Goal: Find specific page/section: Find specific page/section

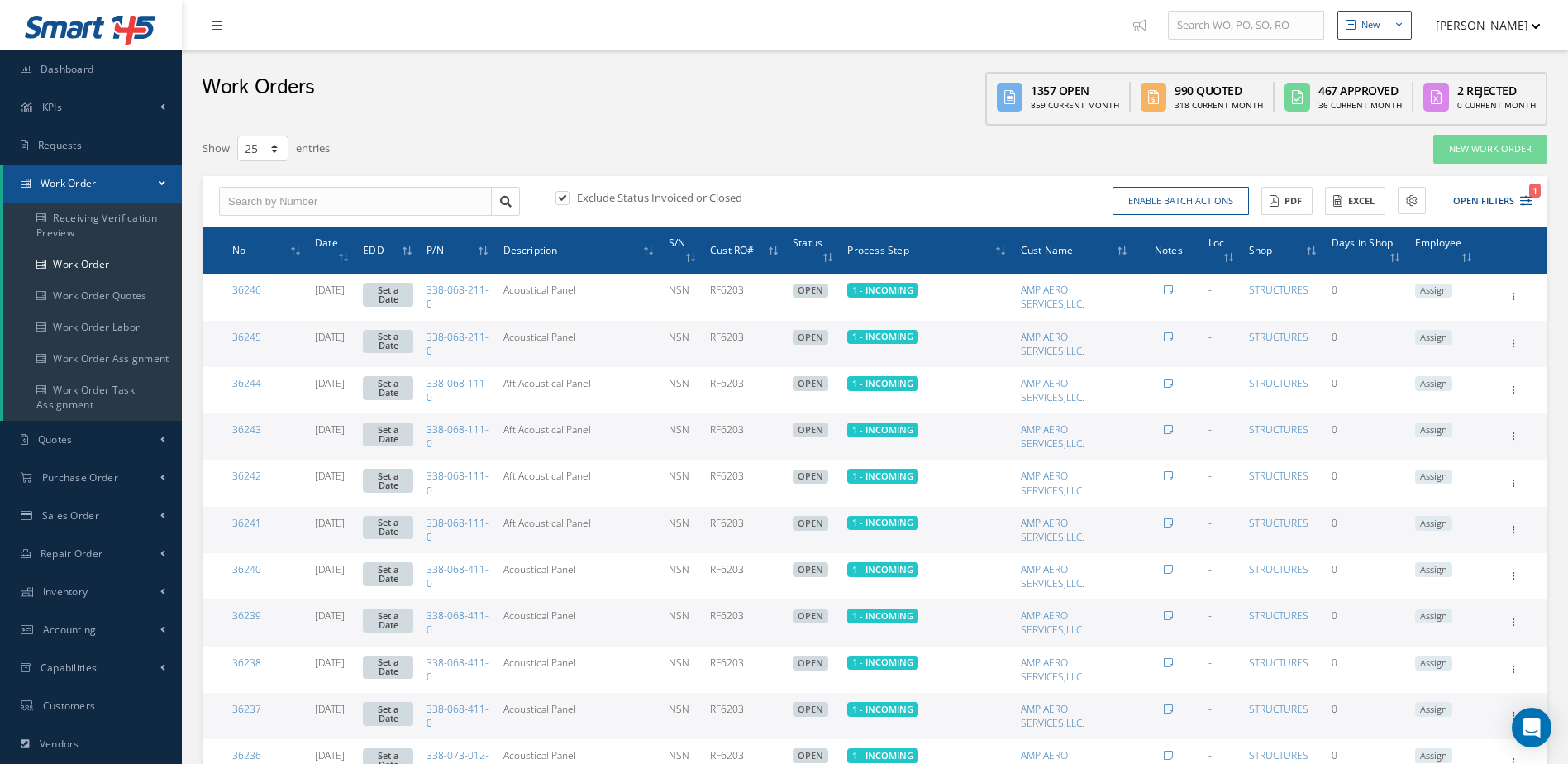
select select "25"
click at [86, 55] on link "Dashboard" at bounding box center [90, 69] width 181 height 38
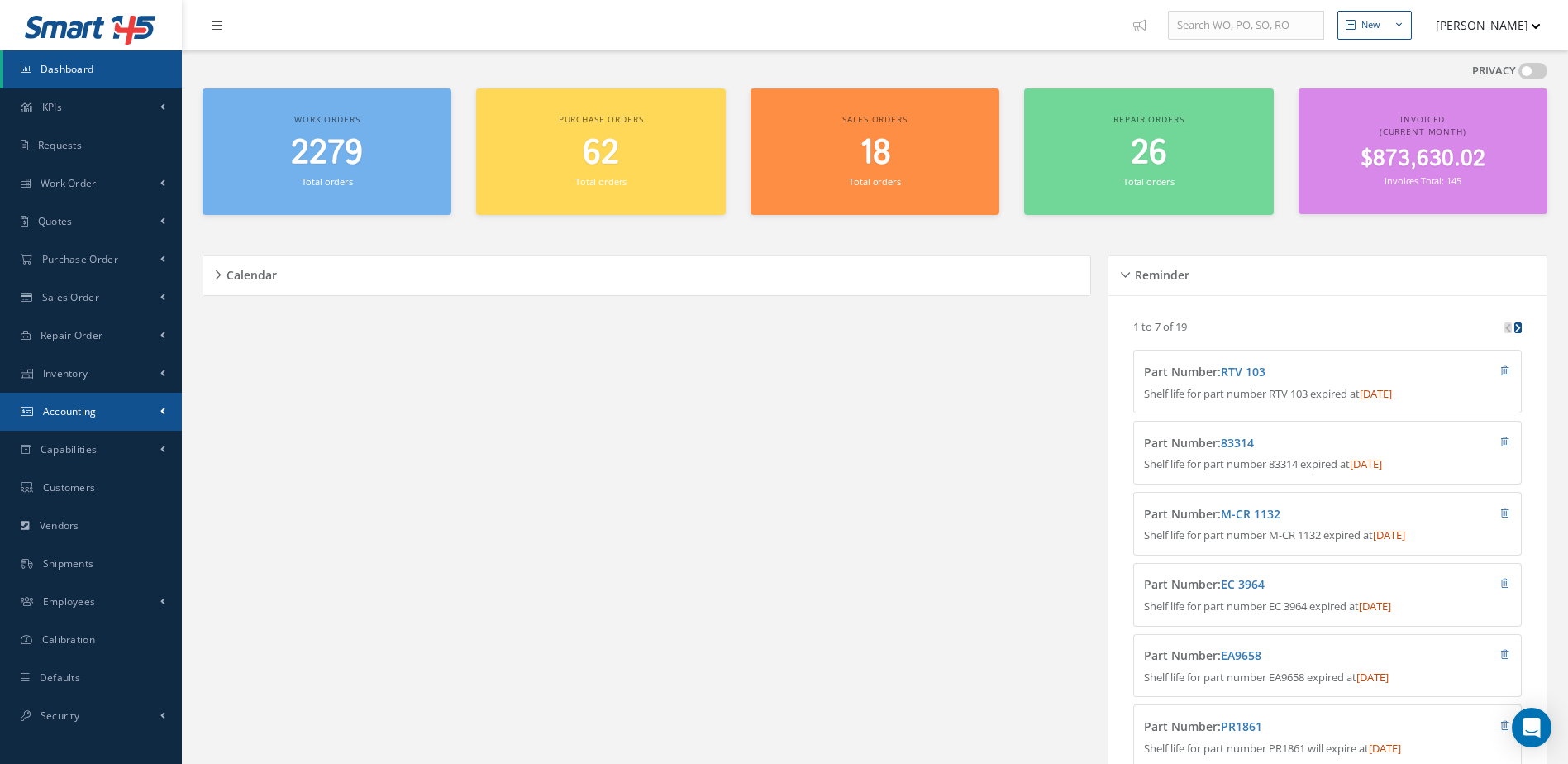
click at [71, 397] on link "Accounting" at bounding box center [90, 411] width 181 height 38
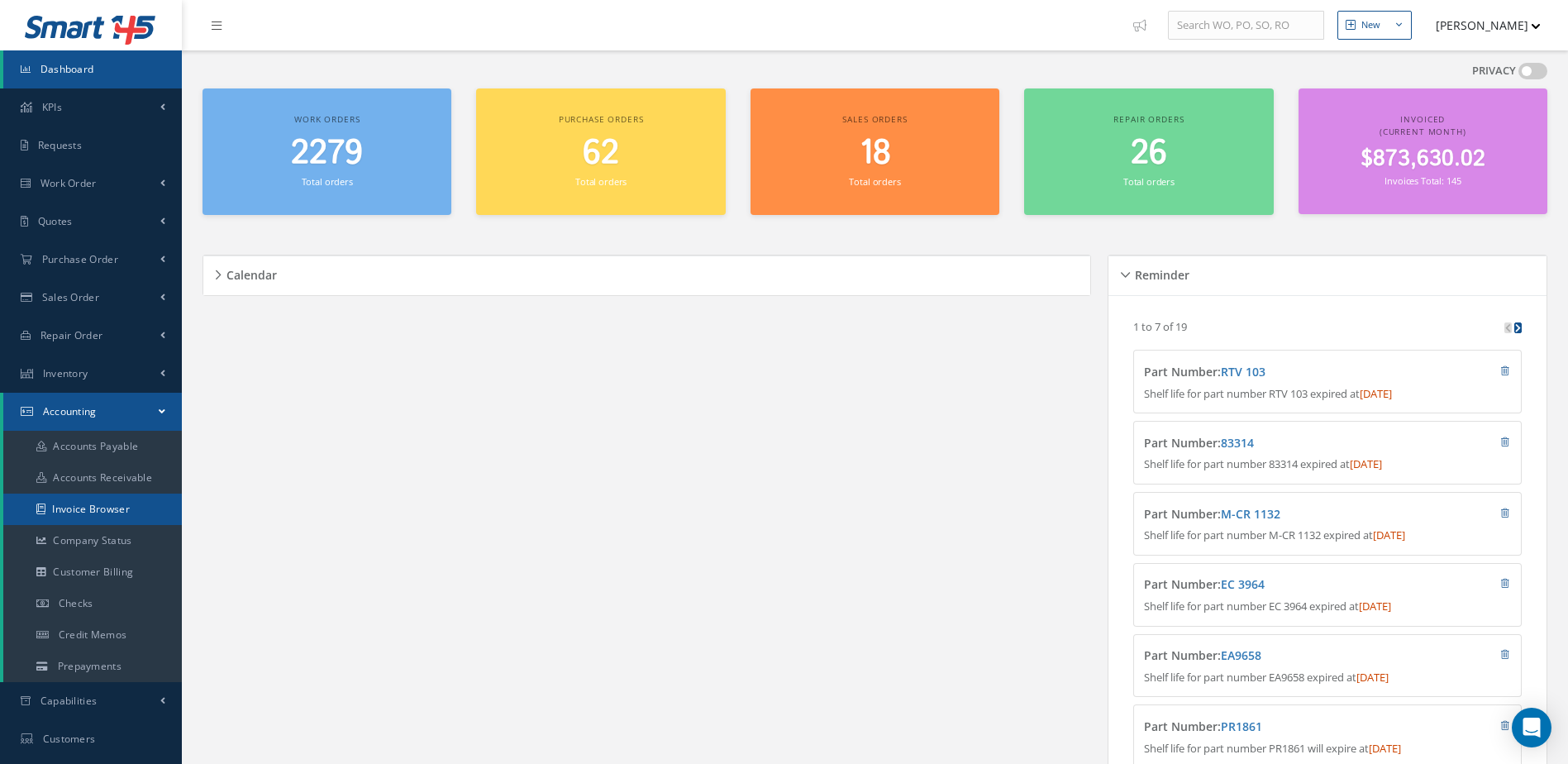
click at [97, 512] on link "Invoice Browser" at bounding box center [92, 509] width 178 height 31
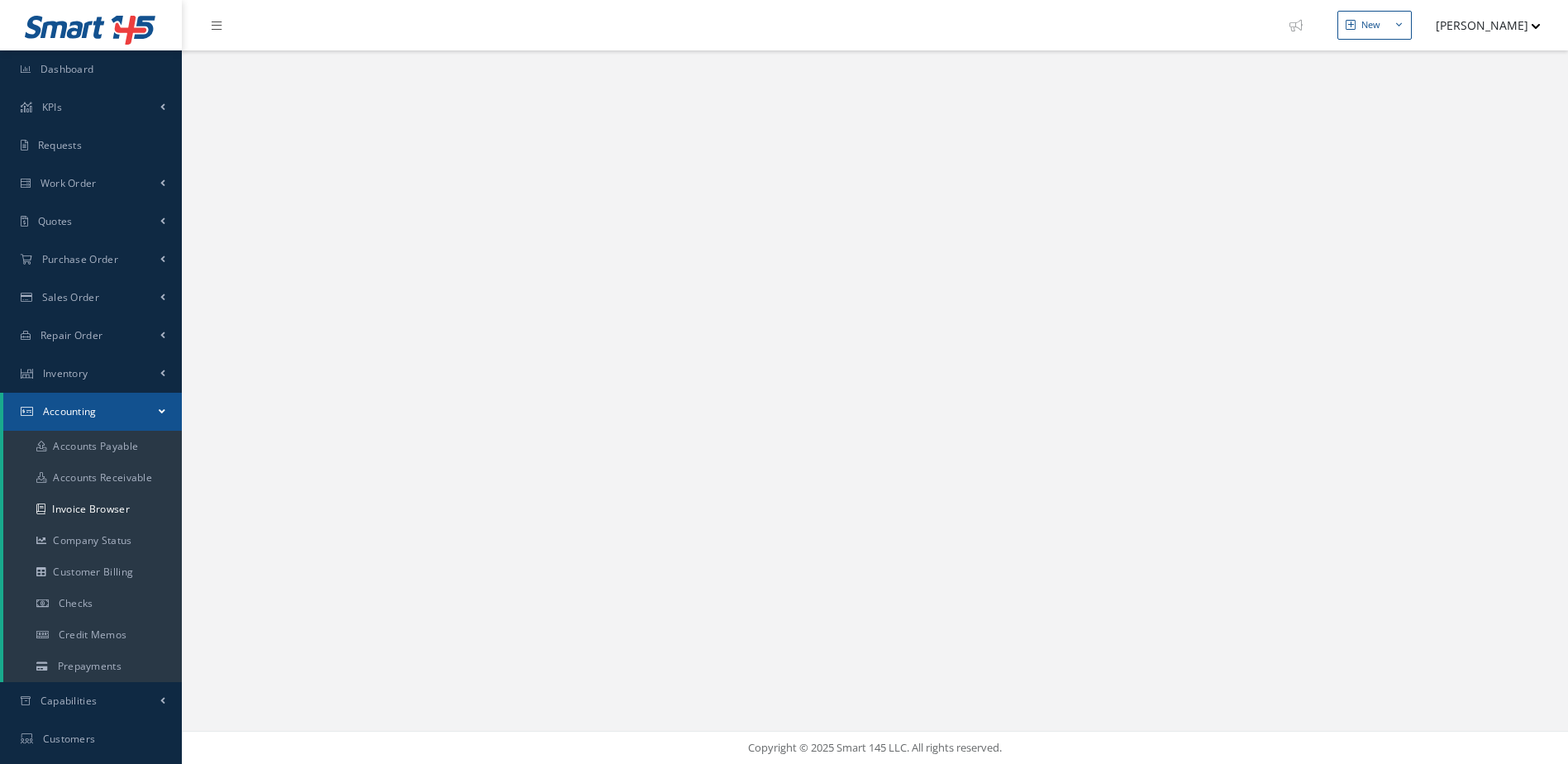
select select "25"
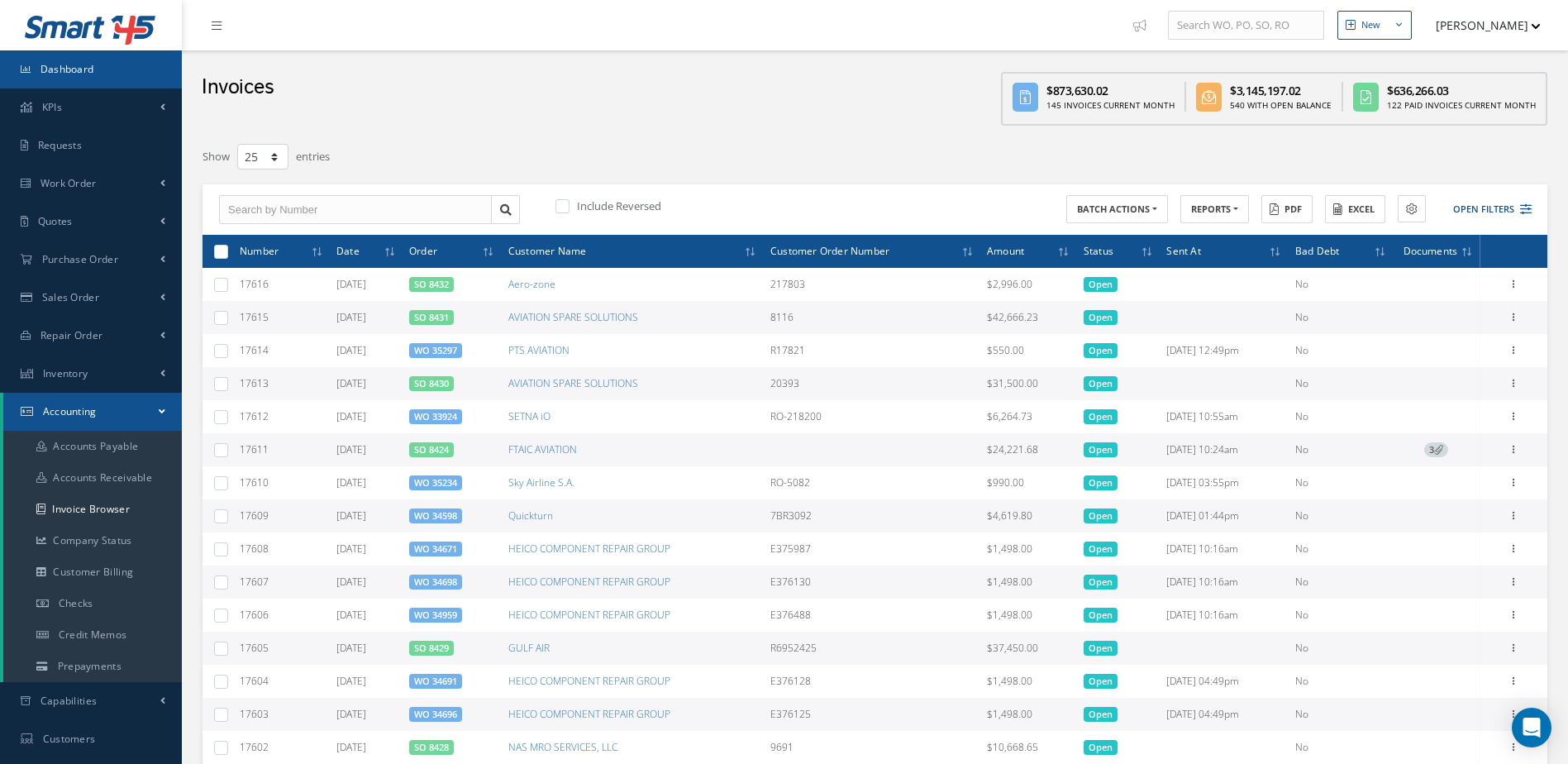
click at [78, 69] on span "Dashboard" at bounding box center [67, 69] width 54 height 14
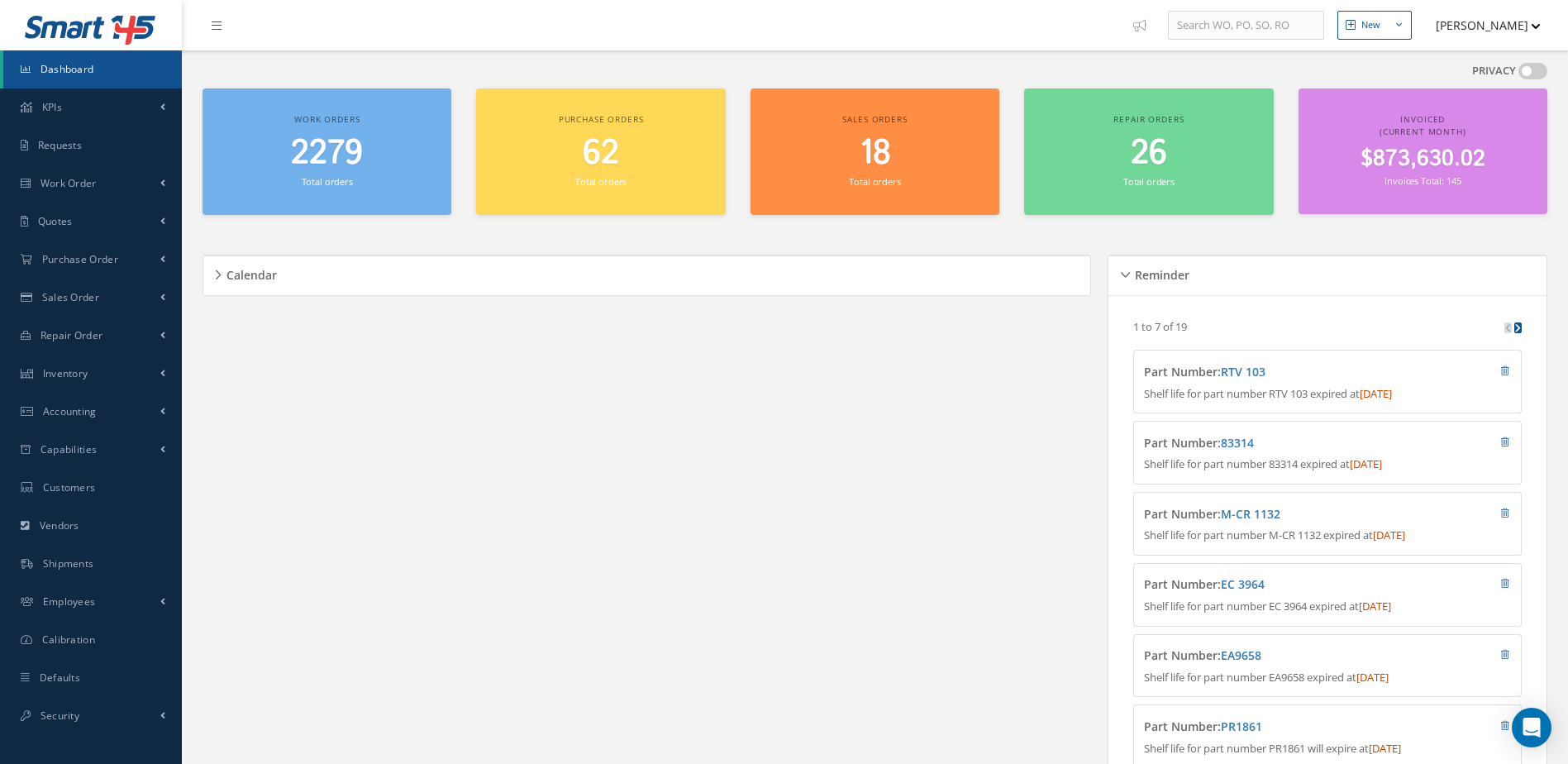
click at [296, 152] on span "2279" at bounding box center [327, 153] width 72 height 47
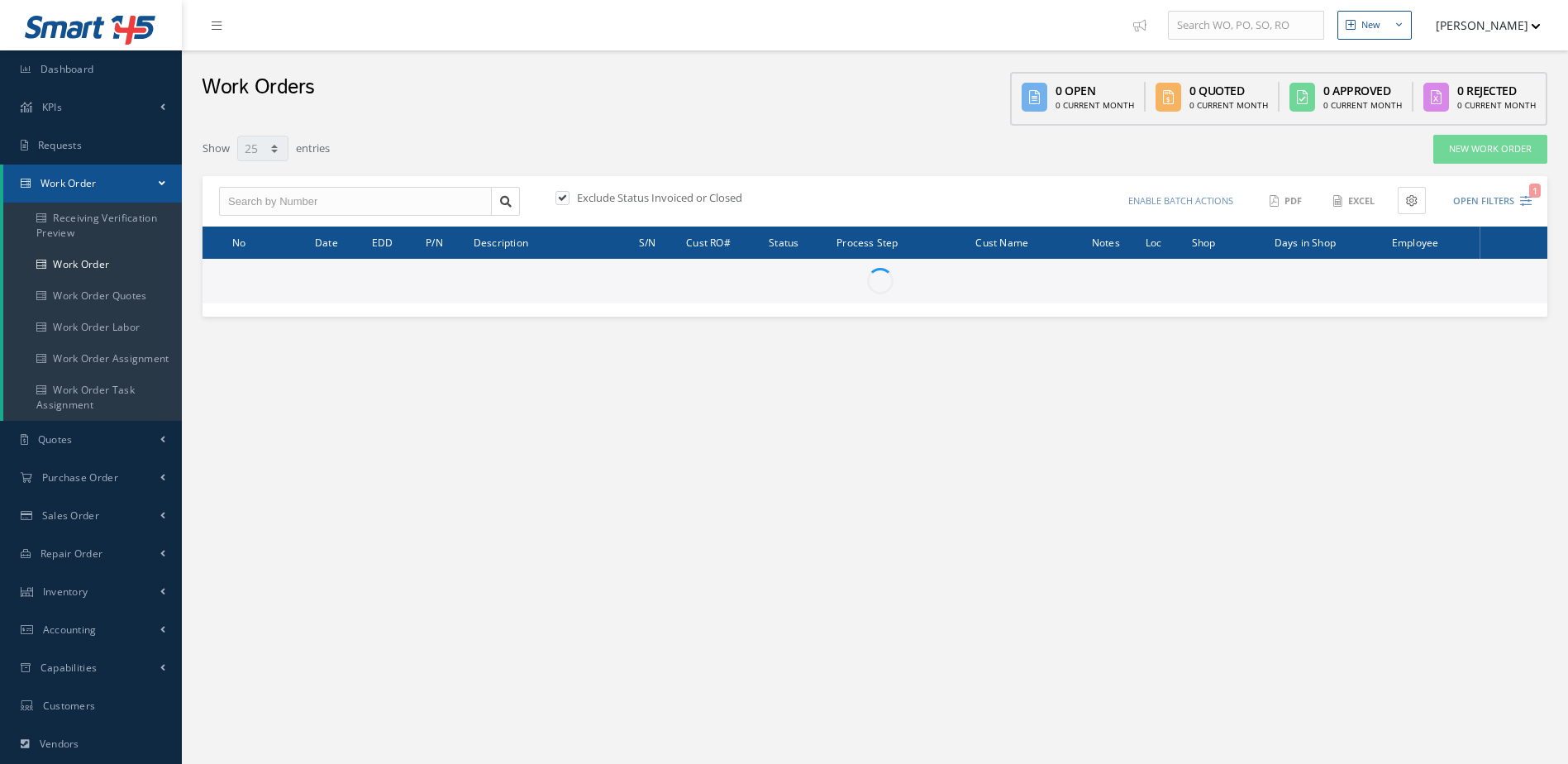
select select "25"
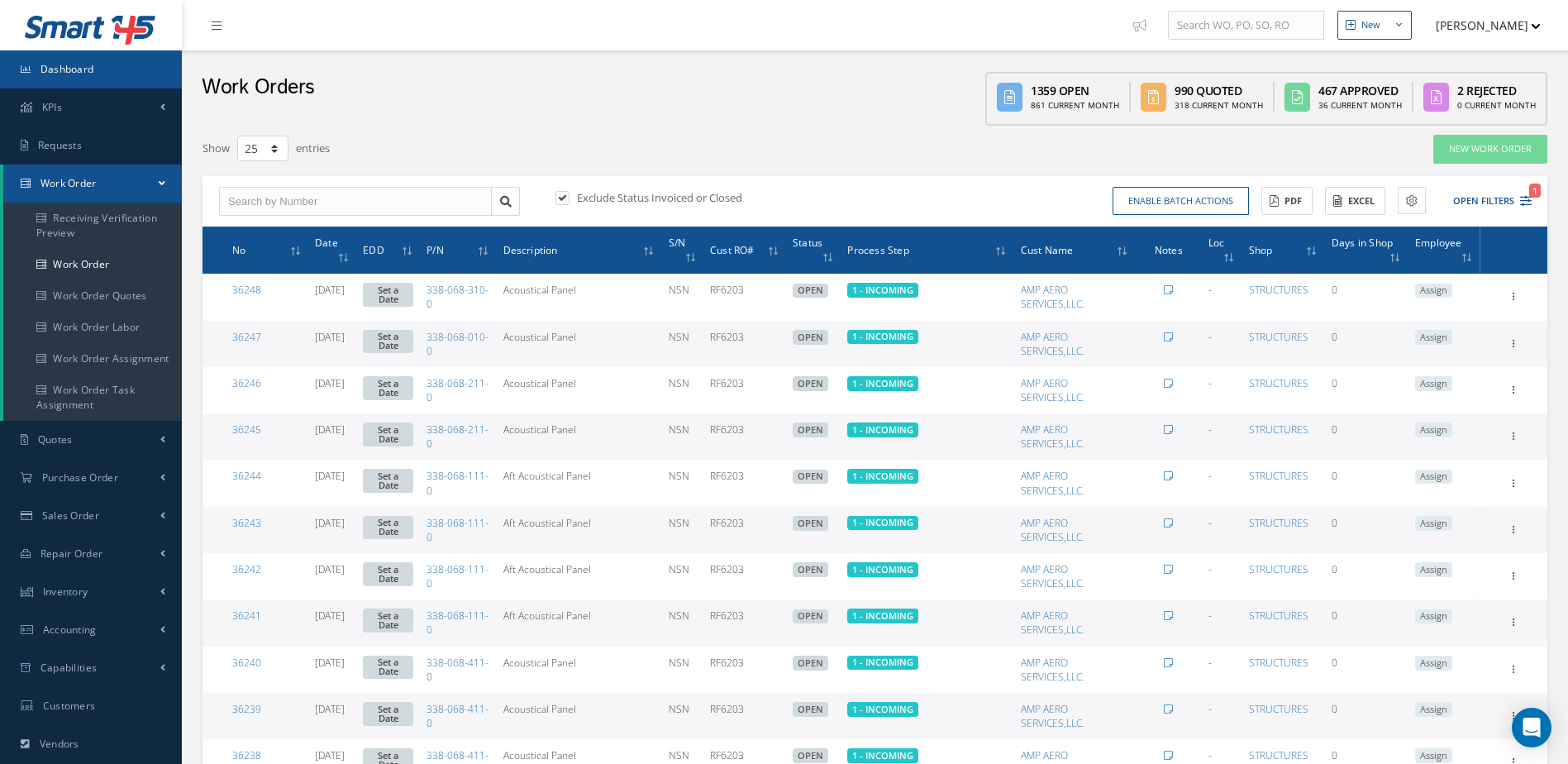
click at [130, 61] on link "Dashboard" at bounding box center [90, 69] width 181 height 38
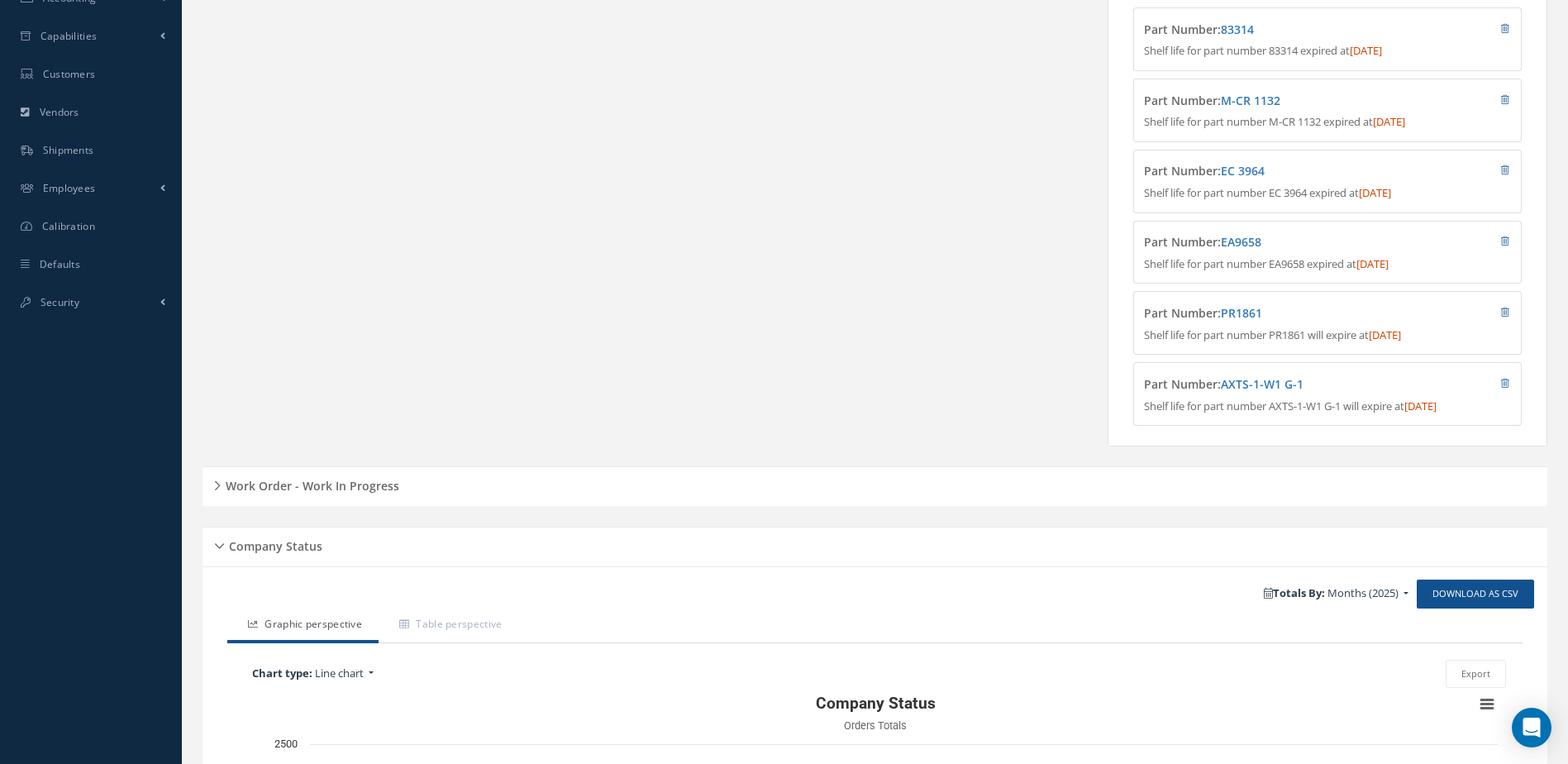
scroll to position [763, 0]
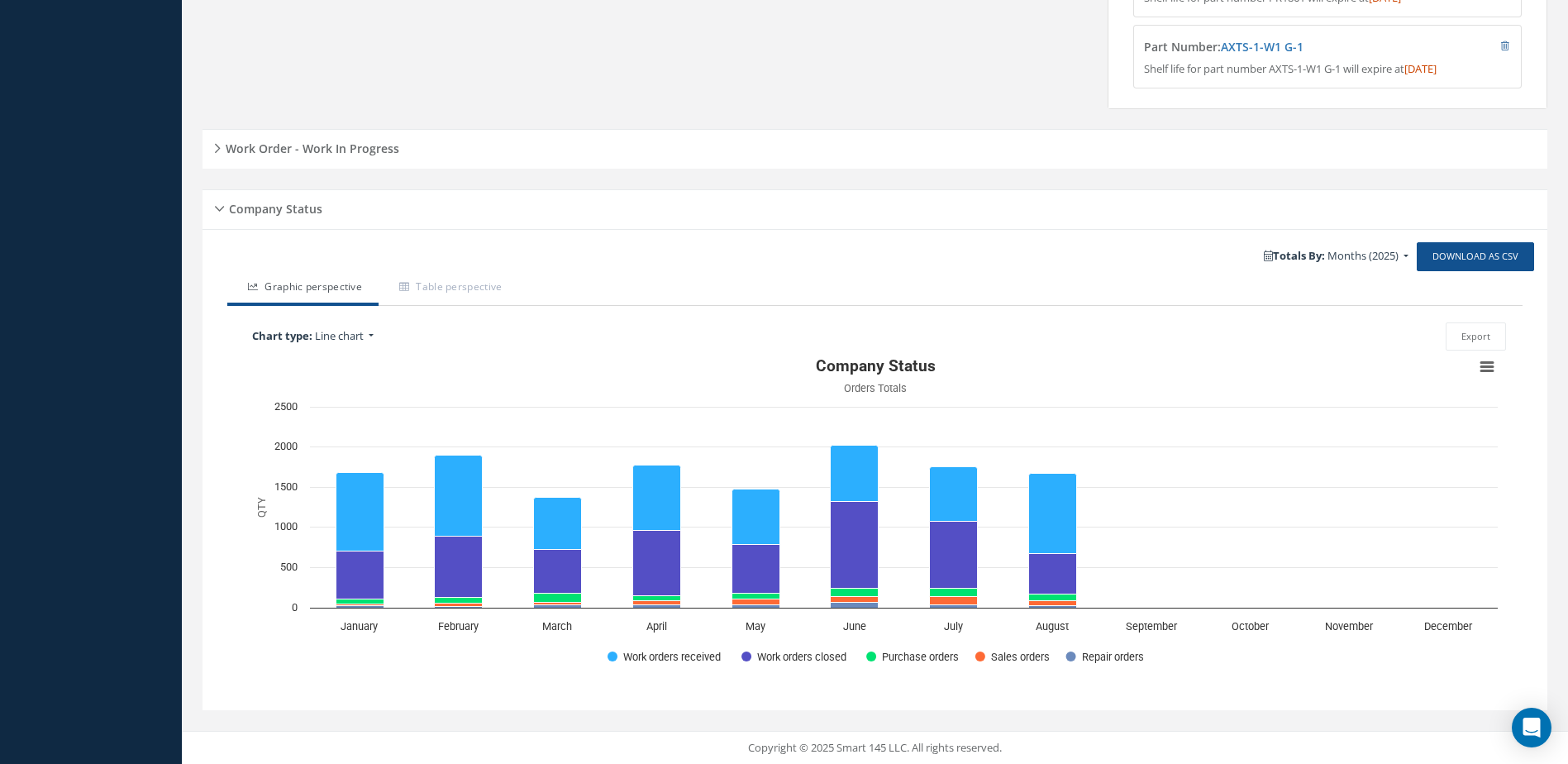
click at [306, 151] on h5 "Work Order - Work In Progress" at bounding box center [310, 146] width 178 height 20
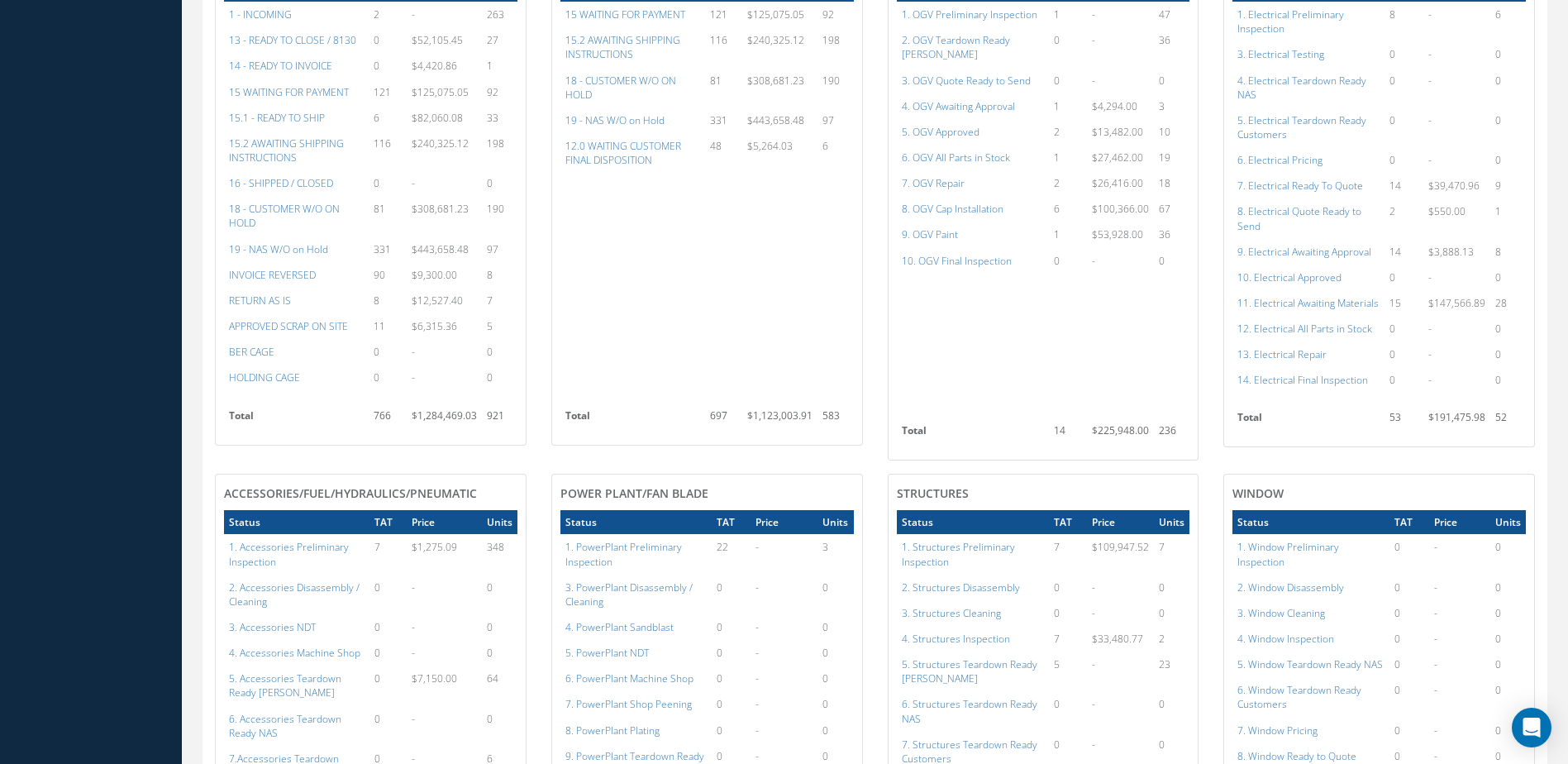
scroll to position [1322, 0]
